Goal: Task Accomplishment & Management: Use online tool/utility

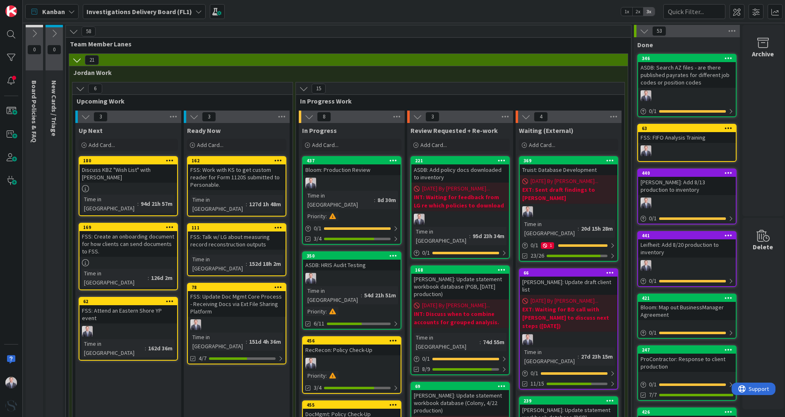
click at [160, 137] on div "Up Next Add Card..." at bounding box center [128, 138] width 106 height 30
click at [157, 147] on div "Add Card..." at bounding box center [128, 145] width 99 height 12
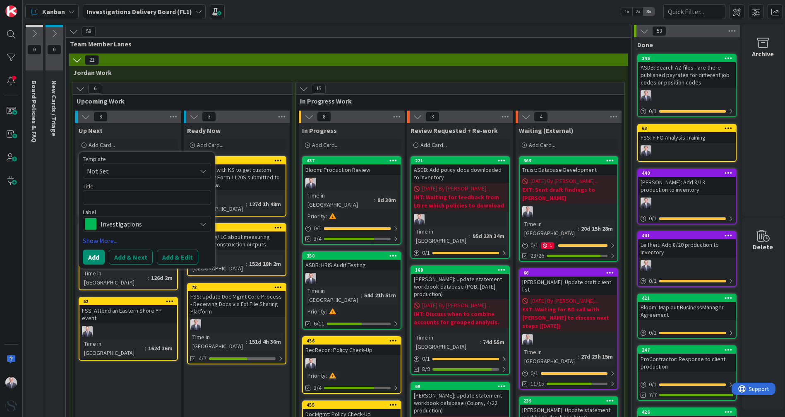
click at [165, 219] on span "Investigations" at bounding box center [147, 224] width 92 height 12
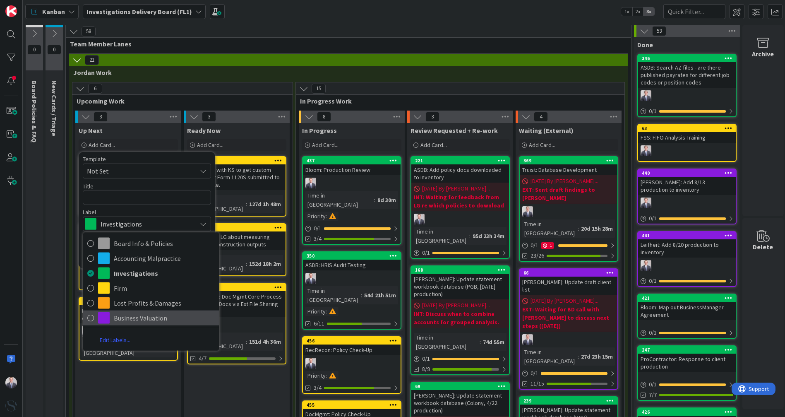
click at [131, 313] on span "Business Valuation" at bounding box center [164, 318] width 101 height 12
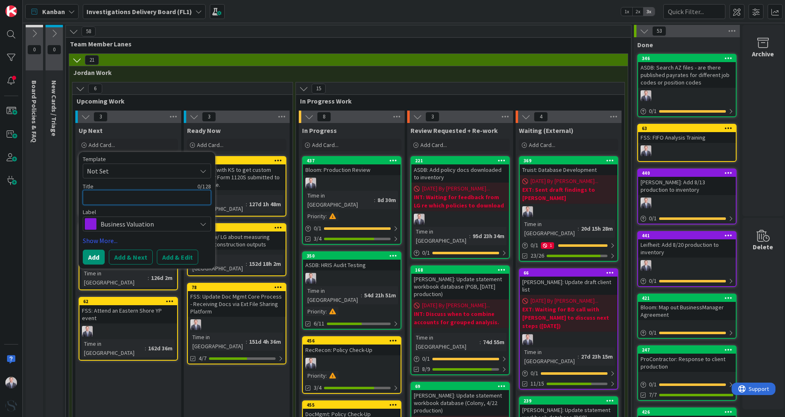
click at [103, 194] on textarea at bounding box center [147, 197] width 128 height 15
type textarea "x"
type textarea "C"
type textarea "x"
type textarea "Ch"
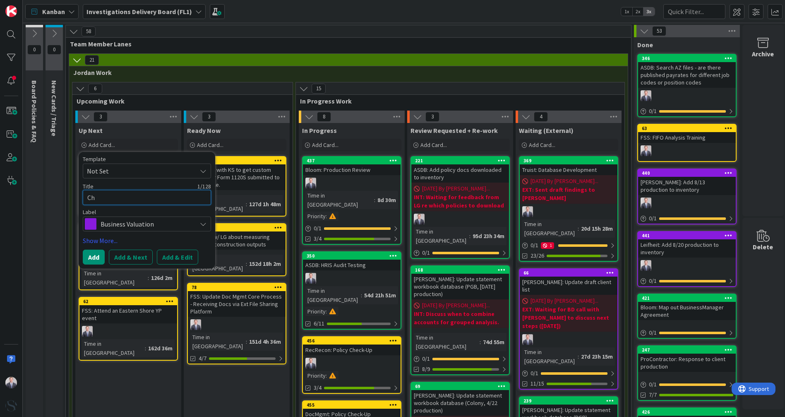
type textarea "x"
type textarea "Che"
type textarea "x"
type textarea "[PERSON_NAME]"
type textarea "x"
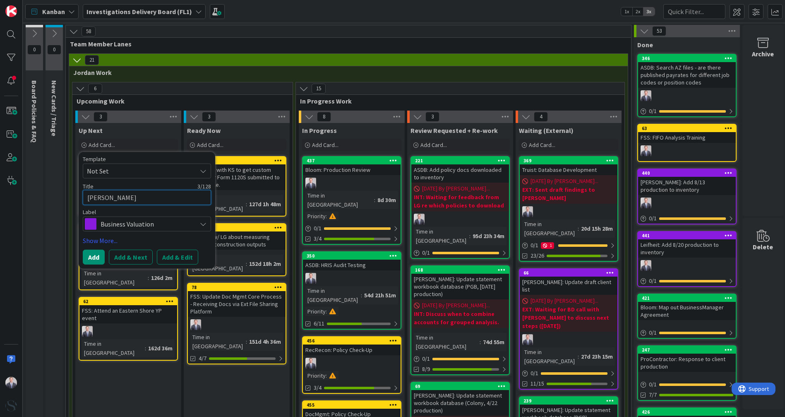
type textarea "Cherr"
type textarea "x"
type textarea "Cherry"
type textarea "x"
type textarea "Cherry"
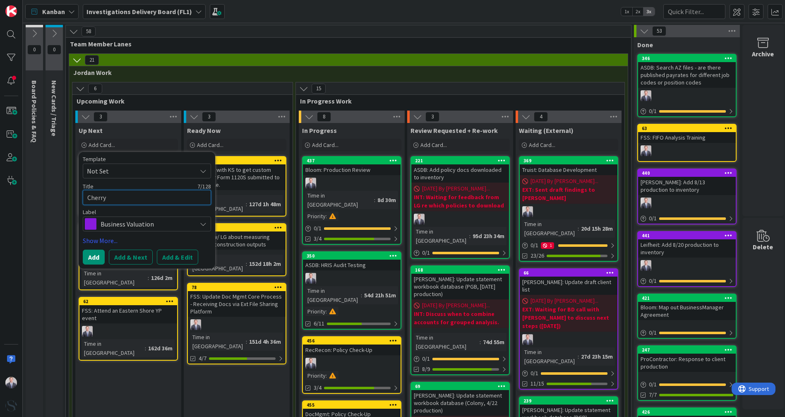
type textarea "x"
type textarea "Cherry O"
type textarea "x"
type textarea "Cherry Oi"
type textarea "x"
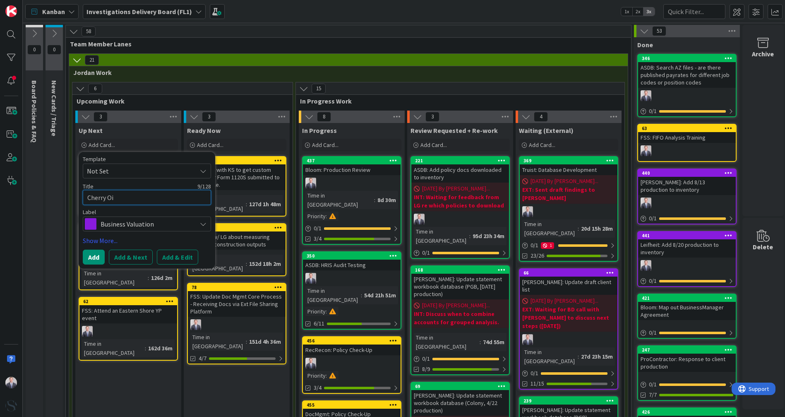
type textarea "Cherry Oil"
type textarea "x"
type textarea "Cherry Oil:"
type textarea "x"
type textarea "Cherry Oil:"
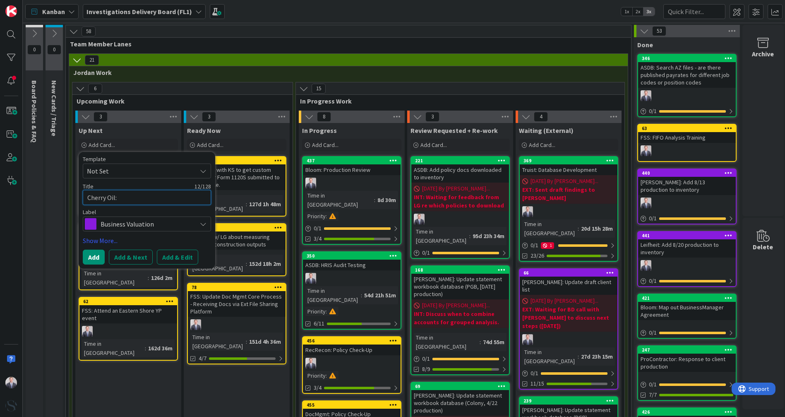
type textarea "x"
type textarea "Cherry Oil: A"
type textarea "x"
type textarea "Cherry Oil: Ad"
type textarea "x"
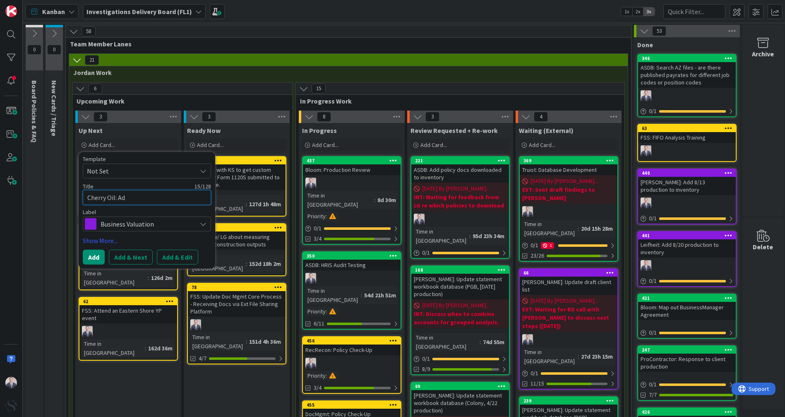
type textarea "Cherry Oil: Add"
type textarea "x"
type textarea "Cherry Oil: Add"
type textarea "x"
type textarea "Cherry Oil: Add 6"
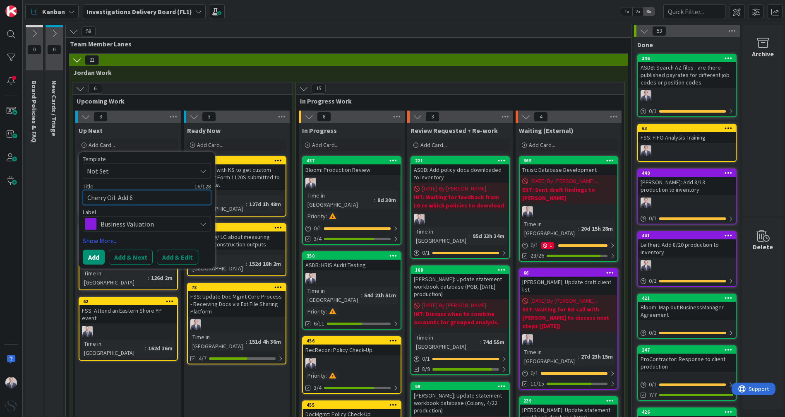
type textarea "x"
type textarea "Cherry Oil: Add 6/"
type textarea "x"
type textarea "Cherry Oil: Add 6/1"
type textarea "x"
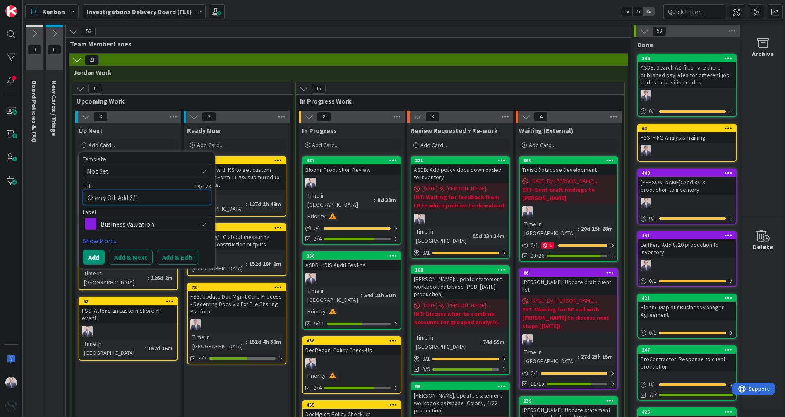
type textarea "Cherry Oil: Add 6/17"
type textarea "x"
type textarea "Cherry Oil: Add 6/17/"
type textarea "x"
type textarea "Cherry Oil: Add 6/17"
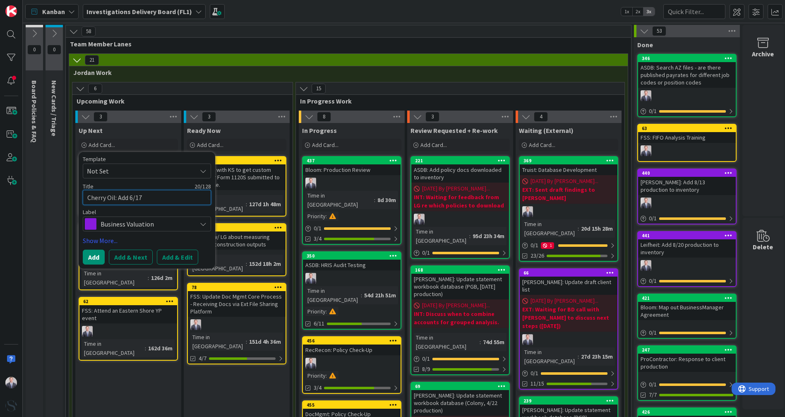
type textarea "x"
type textarea "Cherry Oil: Add 6/17"
type textarea "x"
type textarea "Cherry Oil: Add 6/17 p"
type textarea "x"
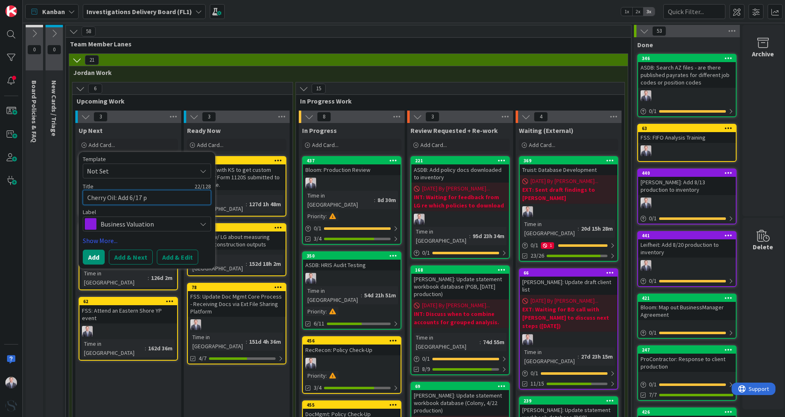
type textarea "Cherry Oil: Add 6/17 pr"
type textarea "x"
type textarea "Cherry Oil: Add 6/17 pro"
type textarea "x"
type textarea "Cherry Oil: Add 6/17 prod"
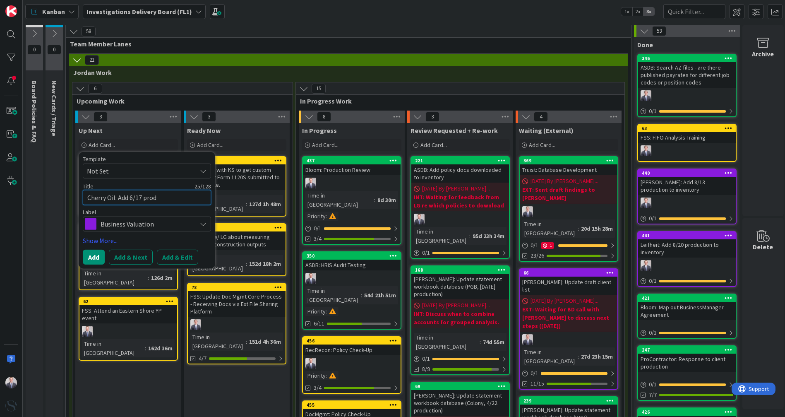
type textarea "x"
type textarea "Cherry Oil: Add 6/17 produ"
type textarea "x"
type textarea "Cherry Oil: Add 6/17 produc"
type textarea "x"
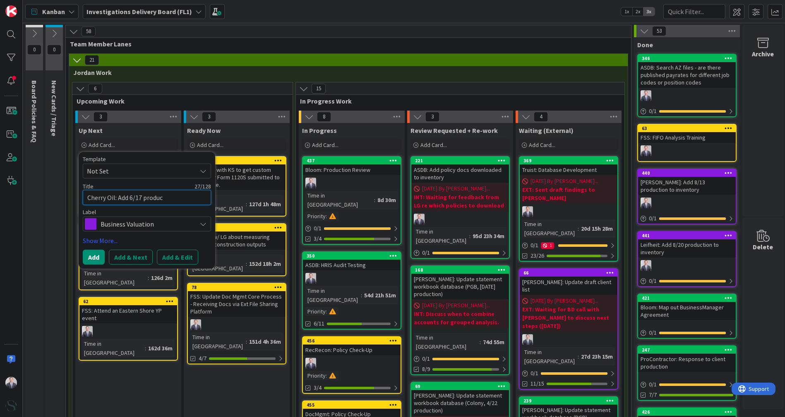
type textarea "Cherry Oil: Add 6/17 product"
type textarea "x"
type textarea "Cherry Oil: Add 6/17 producti"
type textarea "x"
type textarea "Cherry Oil: Add 6/17 productio"
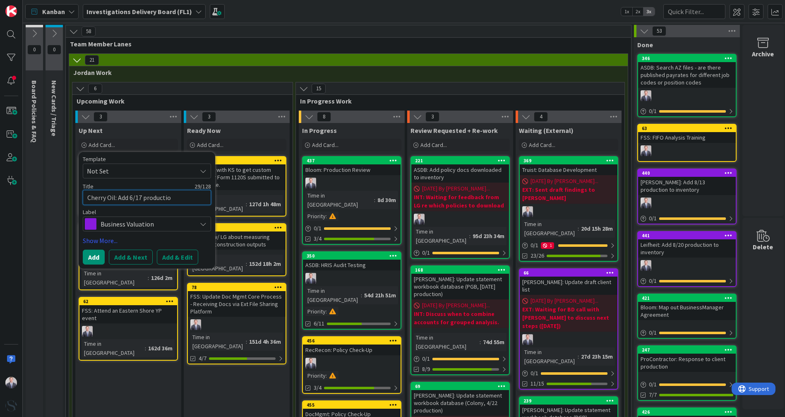
type textarea "x"
type textarea "Cherry Oil: Add 6/17 production"
type textarea "x"
type textarea "Cherry Oil: Add 6/17 production"
type textarea "x"
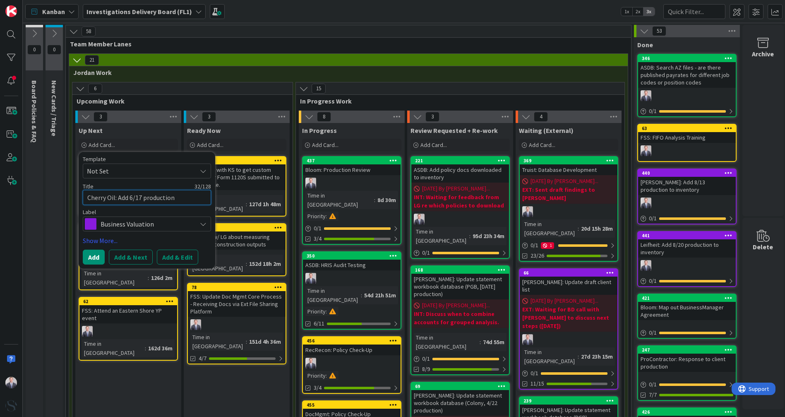
type textarea "Cherry Oil: Add 6/17 production i"
type textarea "x"
type textarea "Cherry Oil: Add 6/17 production in"
type textarea "x"
type textarea "Cherry Oil: Add 6/17 production i"
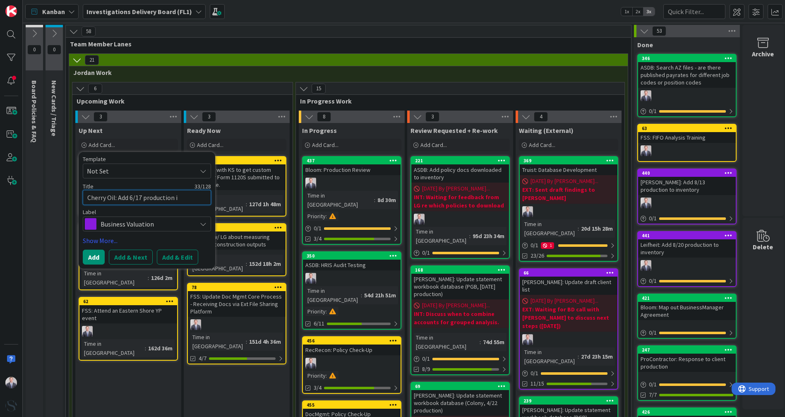
type textarea "x"
type textarea "Cherry Oil: Add 6/17 production"
type textarea "x"
type textarea "Cherry Oil: Add 6/17 production to"
type textarea "x"
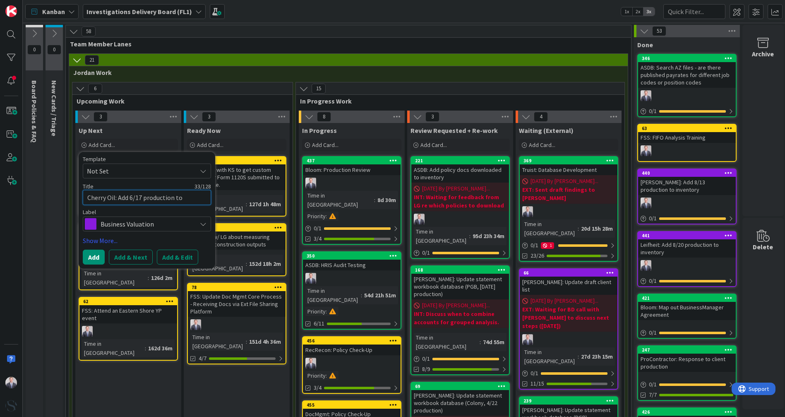
type textarea "Cherry Oil: Add 6/17 production to"
type textarea "x"
type textarea "Cherry Oil: Add 6/17 production to i"
type textarea "x"
type textarea "Cherry Oil: Add 6/17 production to in"
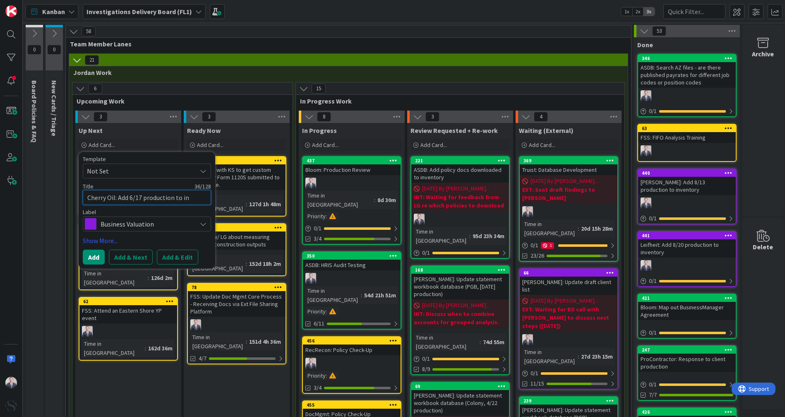
type textarea "x"
type textarea "Cherry Oil: Add 6/17 production to inv"
type textarea "x"
type textarea "Cherry Oil: Add 6/17 production to inve"
type textarea "x"
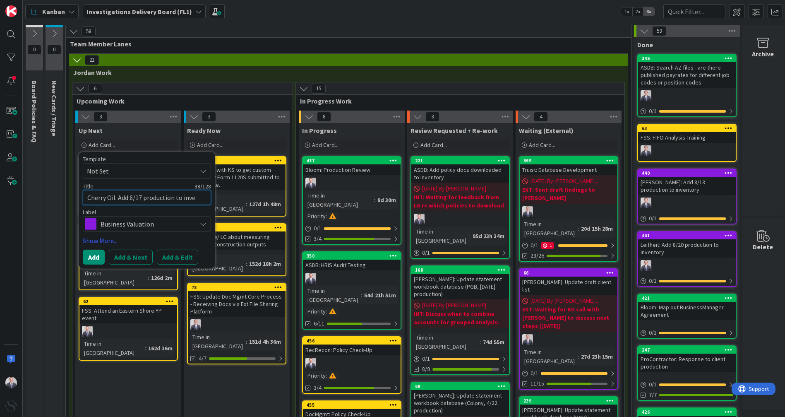
type textarea "Cherry Oil: Add 6/17 production to inven"
type textarea "x"
type textarea "Cherry Oil: Add 6/17 production to invent"
type textarea "x"
type textarea "Cherry Oil: Add 6/17 production to invento"
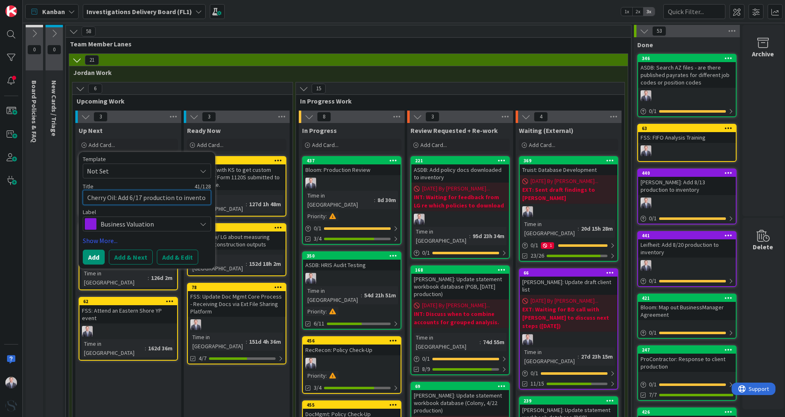
type textarea "x"
type textarea "Cherry Oil: Add 6/17 production to inventor"
type textarea "x"
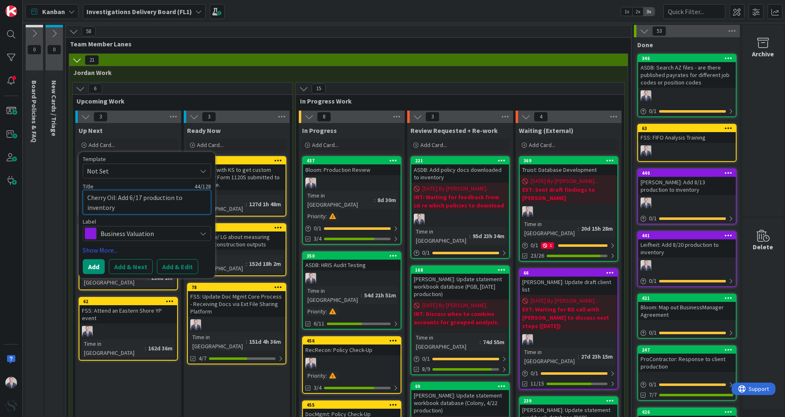
type textarea "Cherry Oil: Add 6/17 production to inventory"
click at [176, 266] on button "Add & Edit" at bounding box center [177, 266] width 41 height 15
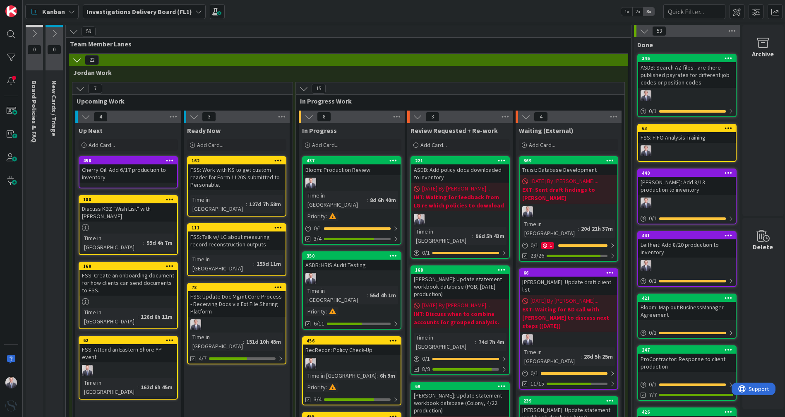
type textarea "x"
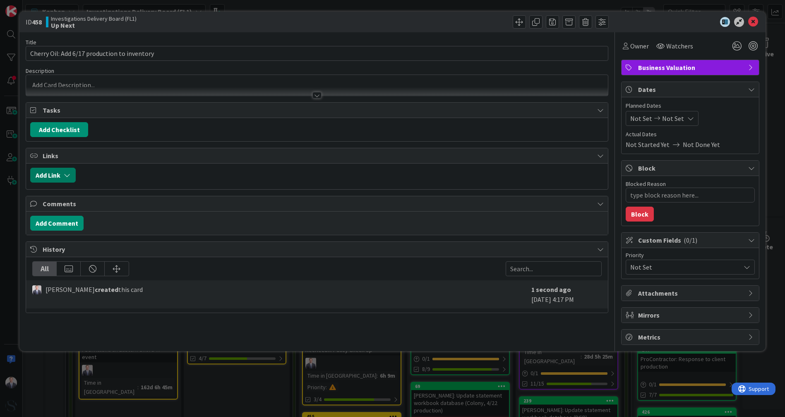
click at [62, 174] on button "Add Link" at bounding box center [53, 175] width 46 height 15
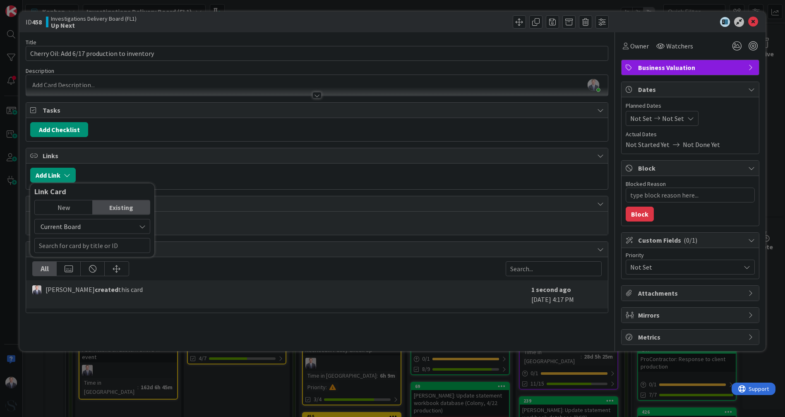
click at [73, 222] on span "Current Board" at bounding box center [61, 226] width 40 height 8
click at [70, 256] on span "All Boards" at bounding box center [96, 261] width 115 height 12
click at [70, 207] on div "New" at bounding box center [64, 207] width 58 height 14
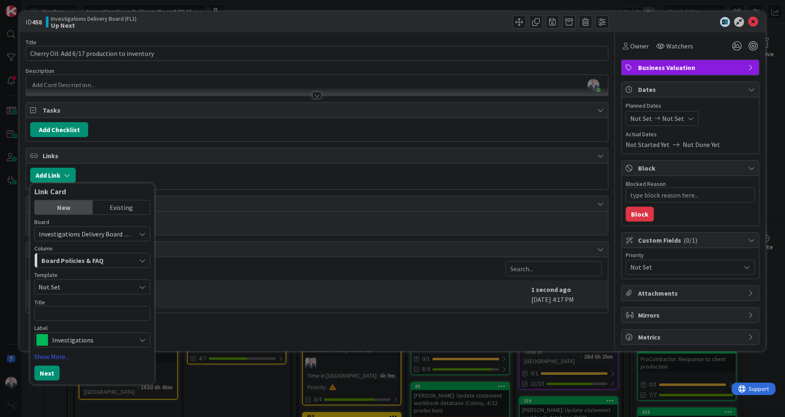
click at [111, 206] on div "Existing" at bounding box center [122, 207] width 58 height 14
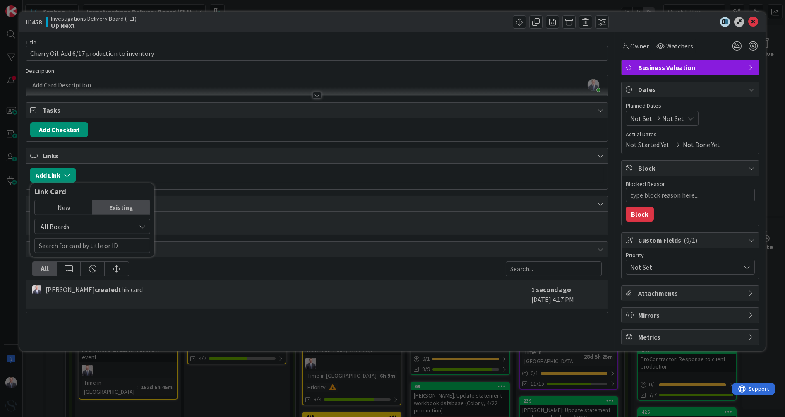
drag, startPoint x: 92, startPoint y: 231, endPoint x: 86, endPoint y: 231, distance: 6.2
click at [92, 231] on div "All Boards" at bounding box center [92, 226] width 116 height 15
click at [70, 255] on span "All Boards" at bounding box center [96, 261] width 115 height 12
click at [69, 238] on input "text" at bounding box center [92, 245] width 116 height 15
type input "cherry"
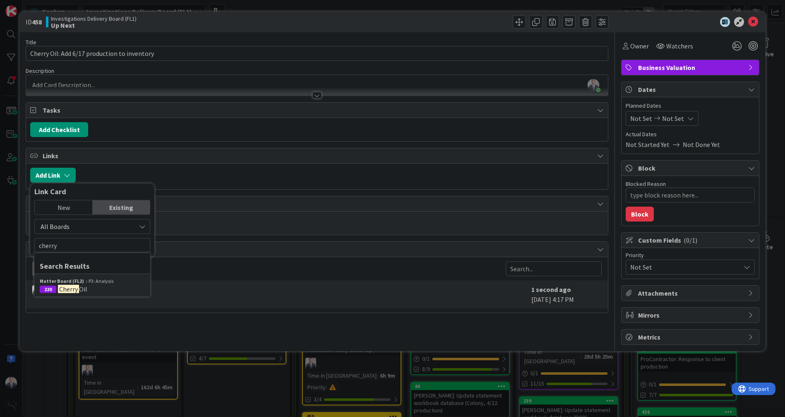
click at [89, 285] on span "220 Cherry Oil" at bounding box center [92, 289] width 105 height 8
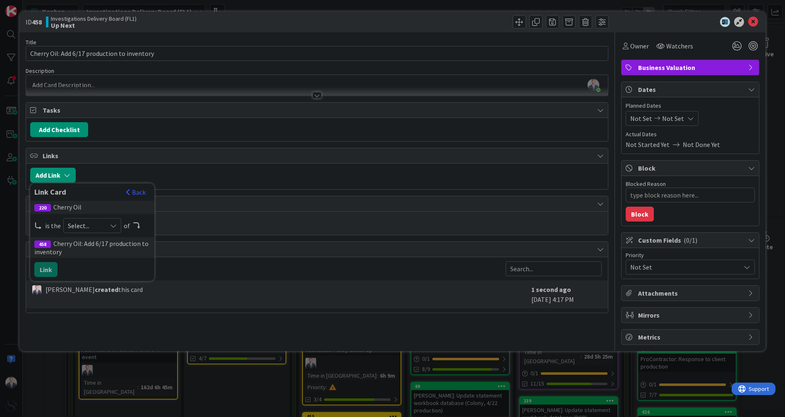
click at [98, 226] on span "Select..." at bounding box center [85, 226] width 35 height 12
click at [95, 242] on span "parent" at bounding box center [136, 245] width 94 height 12
click at [50, 266] on button "Link" at bounding box center [45, 269] width 23 height 15
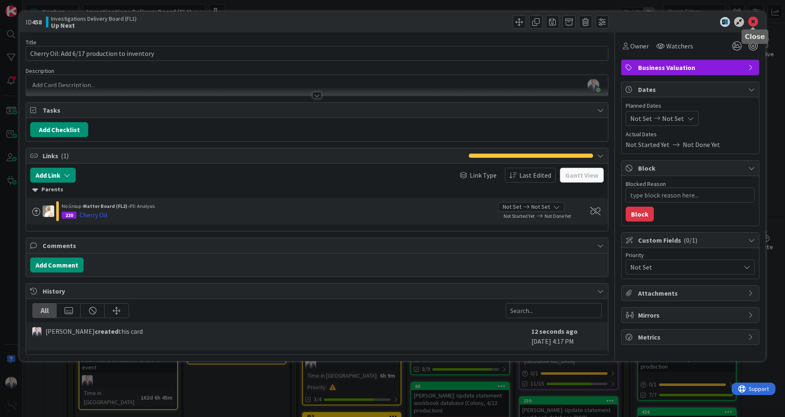
click at [753, 23] on icon at bounding box center [753, 22] width 10 height 10
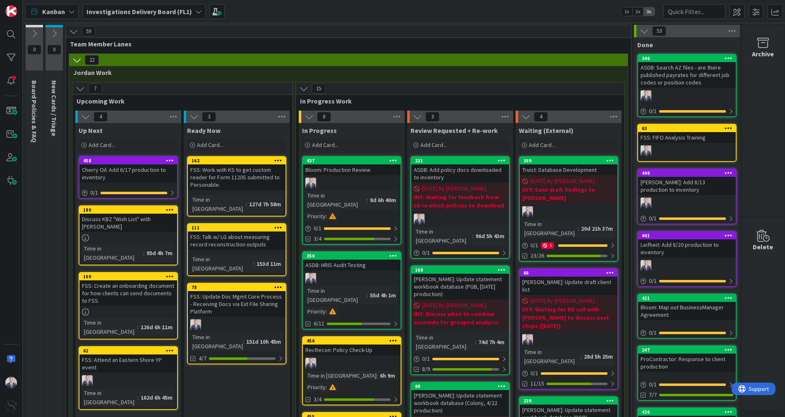
click at [365, 273] on div at bounding box center [352, 278] width 98 height 11
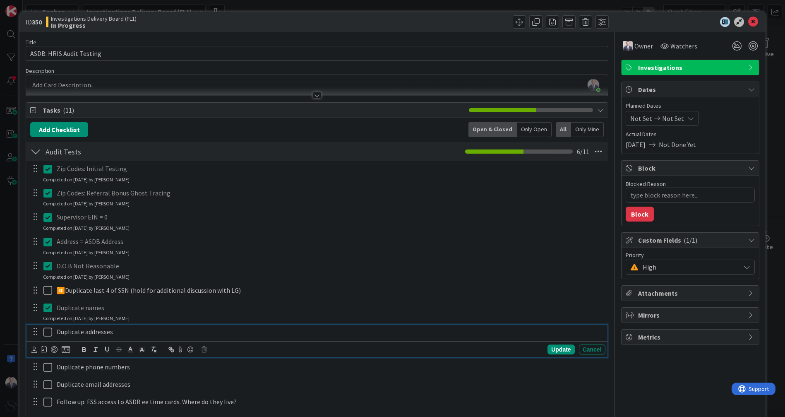
click at [55, 331] on div "Duplicate addresses" at bounding box center [329, 331] width 552 height 14
click at [192, 346] on icon at bounding box center [190, 349] width 10 height 12
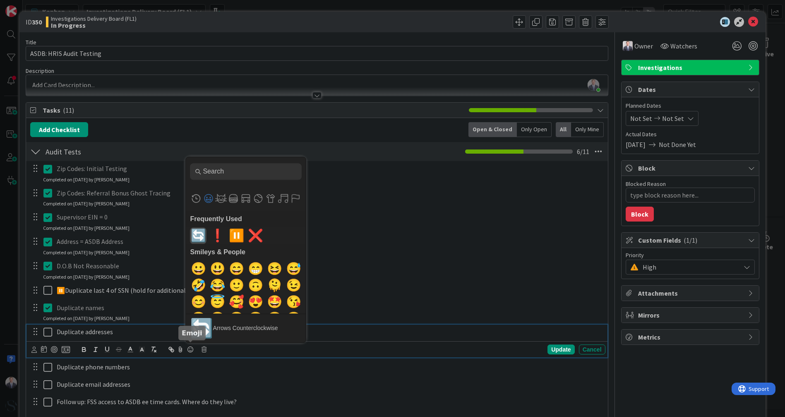
click at [197, 238] on span "🔄" at bounding box center [198, 235] width 19 height 17
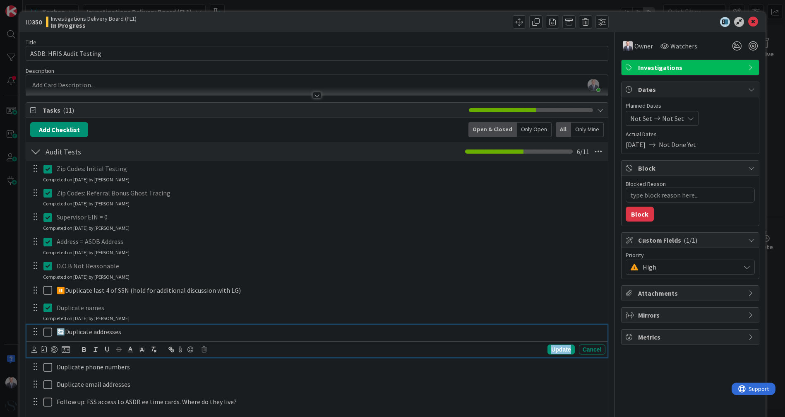
click at [548, 349] on div "Update" at bounding box center [561, 349] width 27 height 10
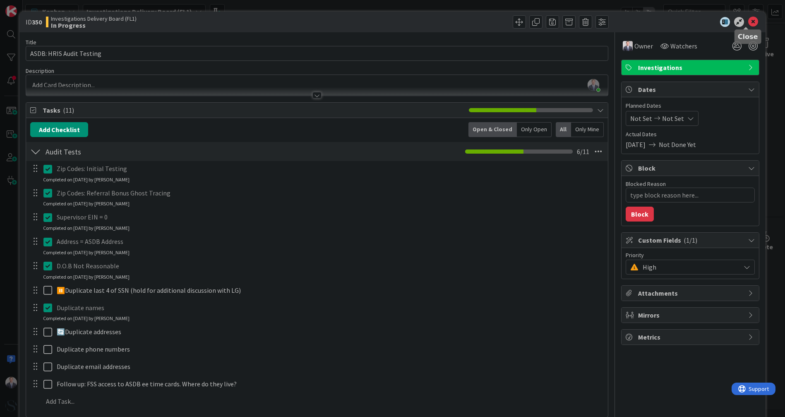
click at [748, 19] on icon at bounding box center [753, 22] width 10 height 10
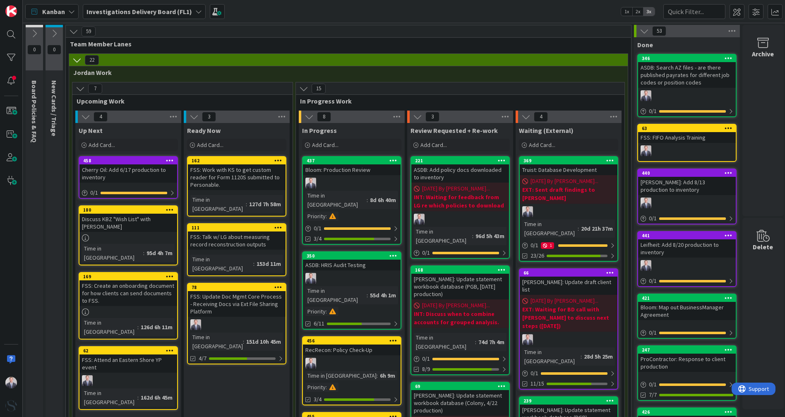
click at [356, 175] on link "437 Bloom: Production Review Time in Column : 8d 6h 40m Priority : 0 / 1 3/4" at bounding box center [351, 200] width 99 height 89
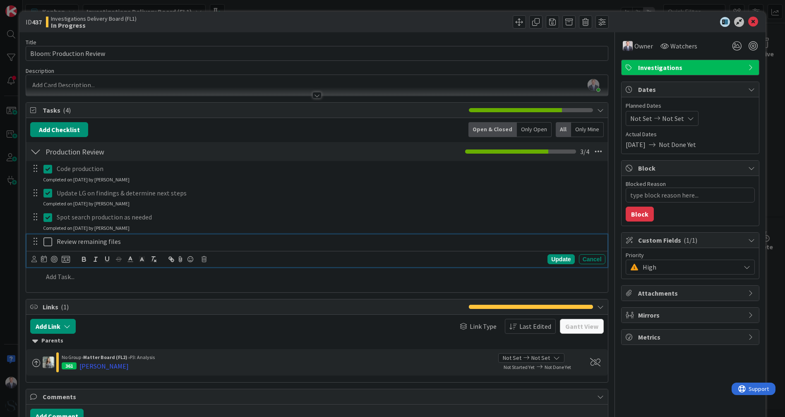
click at [58, 241] on p "Review remaining files" at bounding box center [329, 242] width 545 height 10
click at [192, 259] on icon at bounding box center [190, 259] width 10 height 12
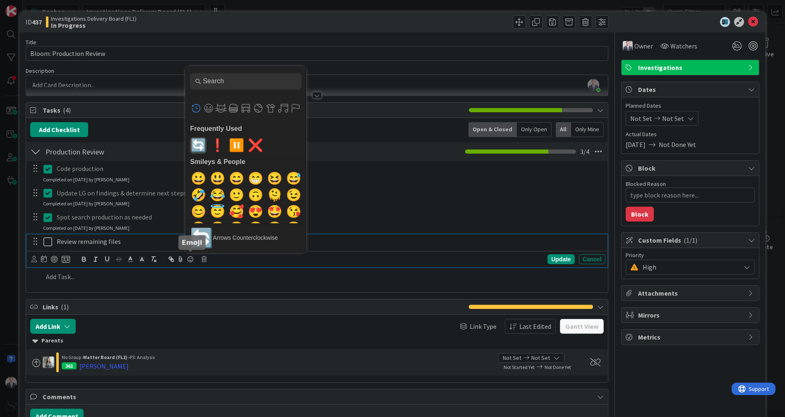
click at [201, 142] on span "🔄" at bounding box center [198, 145] width 19 height 17
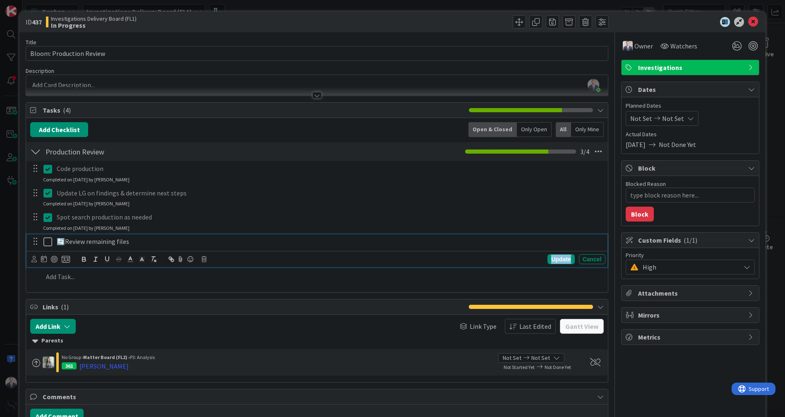
click at [553, 260] on div "Update" at bounding box center [561, 259] width 27 height 10
type textarea "x"
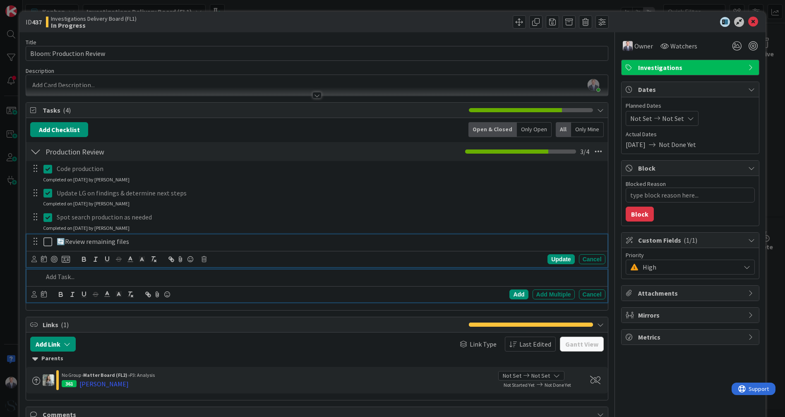
click at [80, 272] on p at bounding box center [322, 277] width 559 height 10
click at [516, 289] on div "Add" at bounding box center [518, 294] width 19 height 10
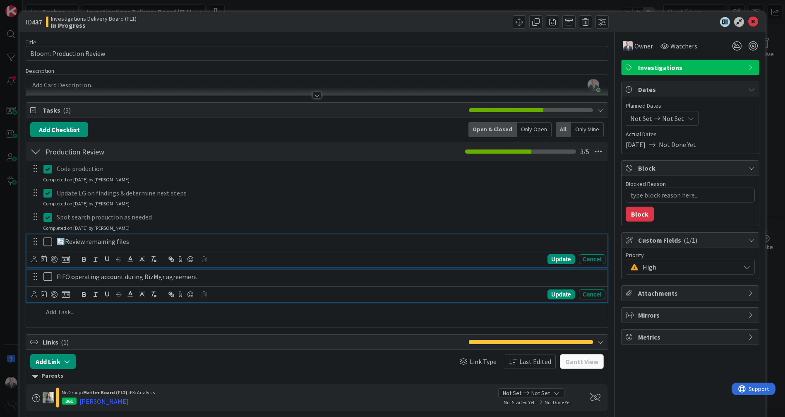
click at [55, 269] on div "FIFO operating account during BizMgr agreement" at bounding box center [329, 276] width 552 height 14
click at [190, 288] on icon at bounding box center [190, 294] width 10 height 12
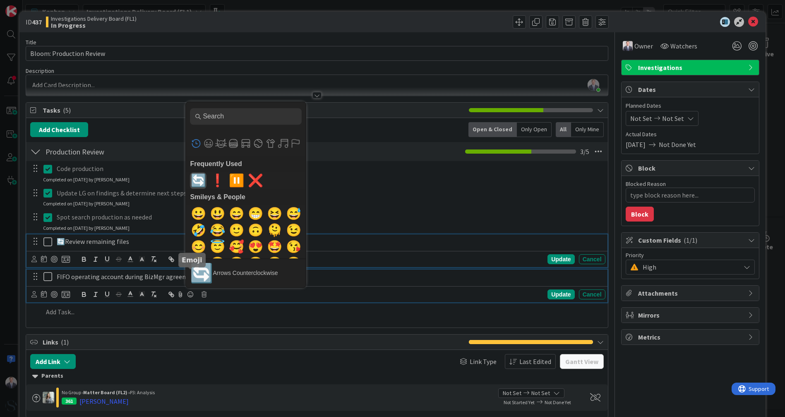
click at [200, 172] on span "🔄" at bounding box center [198, 180] width 19 height 17
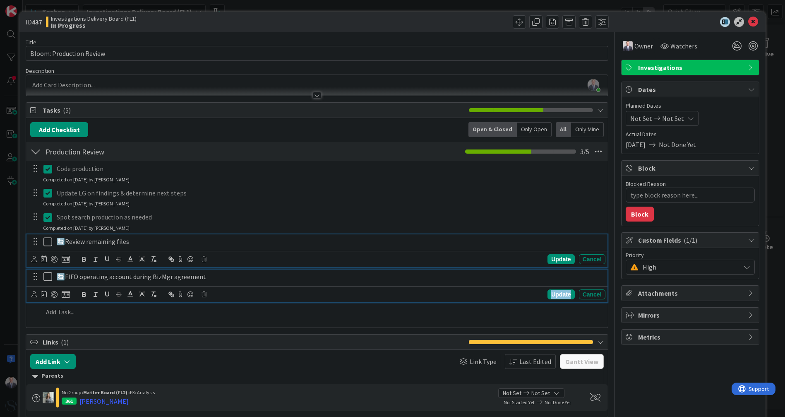
click at [559, 289] on div "Update" at bounding box center [561, 294] width 27 height 10
click at [750, 15] on div "ID 437 Investigations Delivery Board (FL1) In Progress" at bounding box center [392, 22] width 746 height 21
click at [749, 19] on icon at bounding box center [753, 22] width 10 height 10
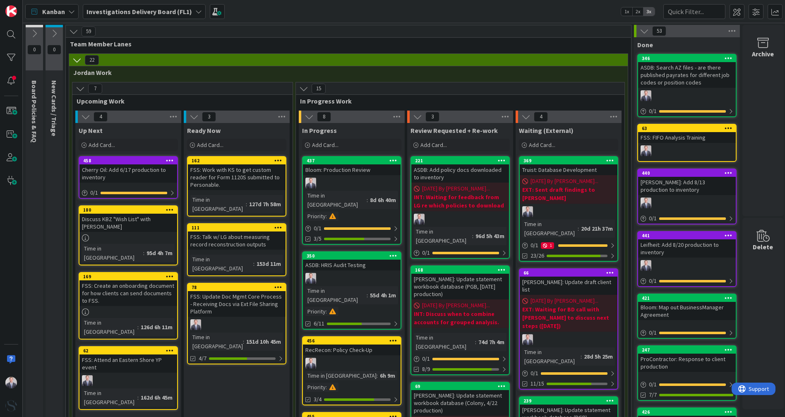
click at [592, 206] on div at bounding box center [569, 211] width 98 height 11
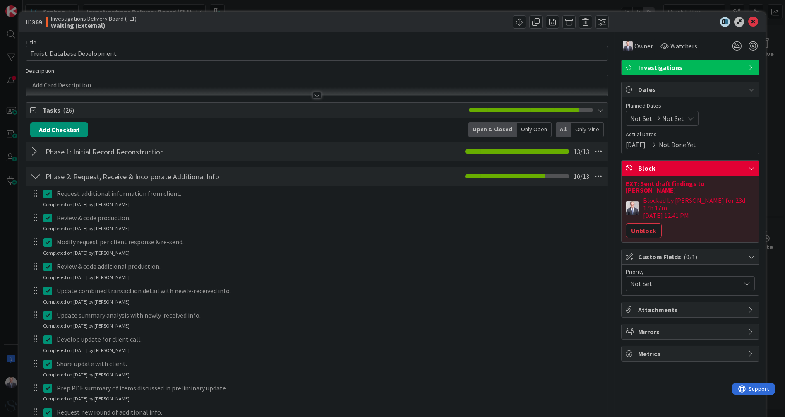
click at [631, 223] on button "Unblock" at bounding box center [644, 230] width 36 height 15
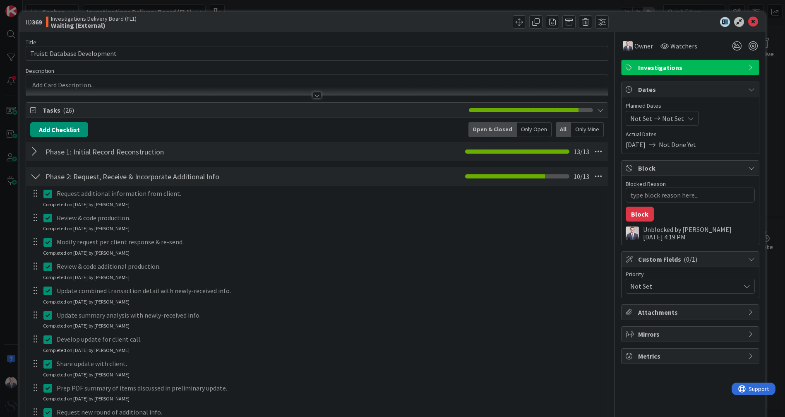
type textarea "x"
click at [748, 23] on icon at bounding box center [753, 22] width 10 height 10
